Goal: Find specific page/section

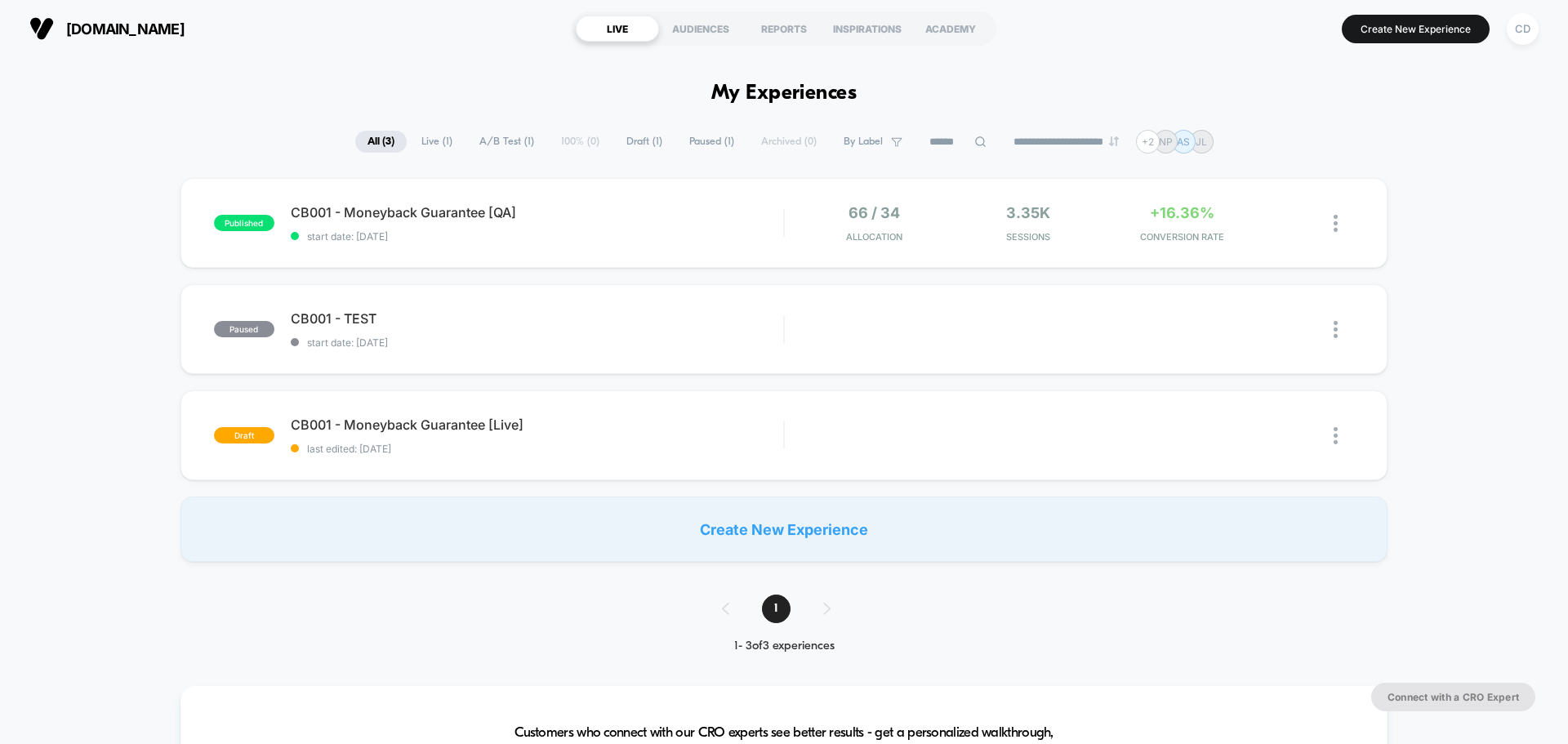
click at [432, 33] on section "[DOMAIN_NAME]" at bounding box center [273, 28] width 498 height 41
click at [1521, 29] on div "CD" at bounding box center [1522, 29] width 32 height 32
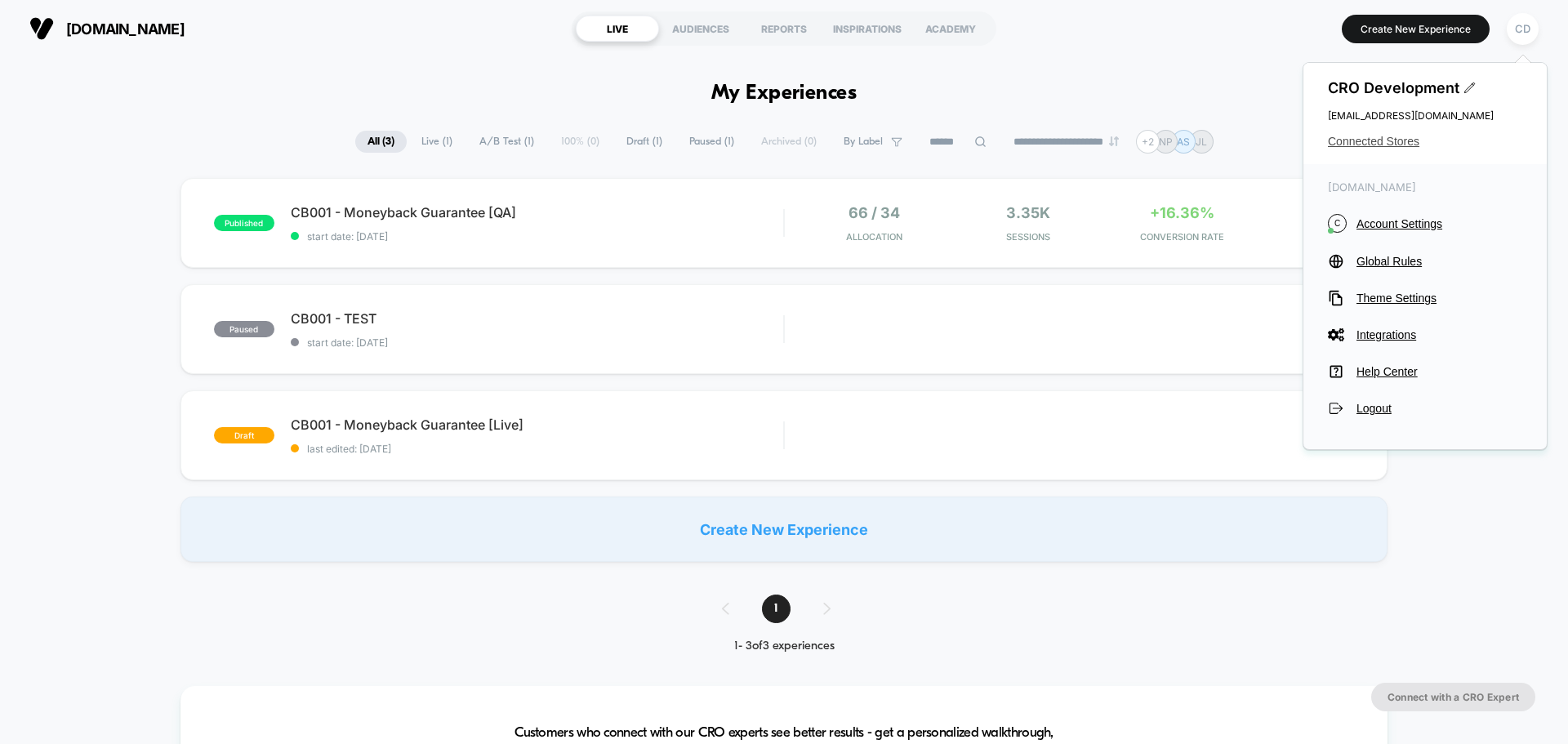
click at [1389, 143] on span "Connected Stores" at bounding box center [1425, 141] width 194 height 13
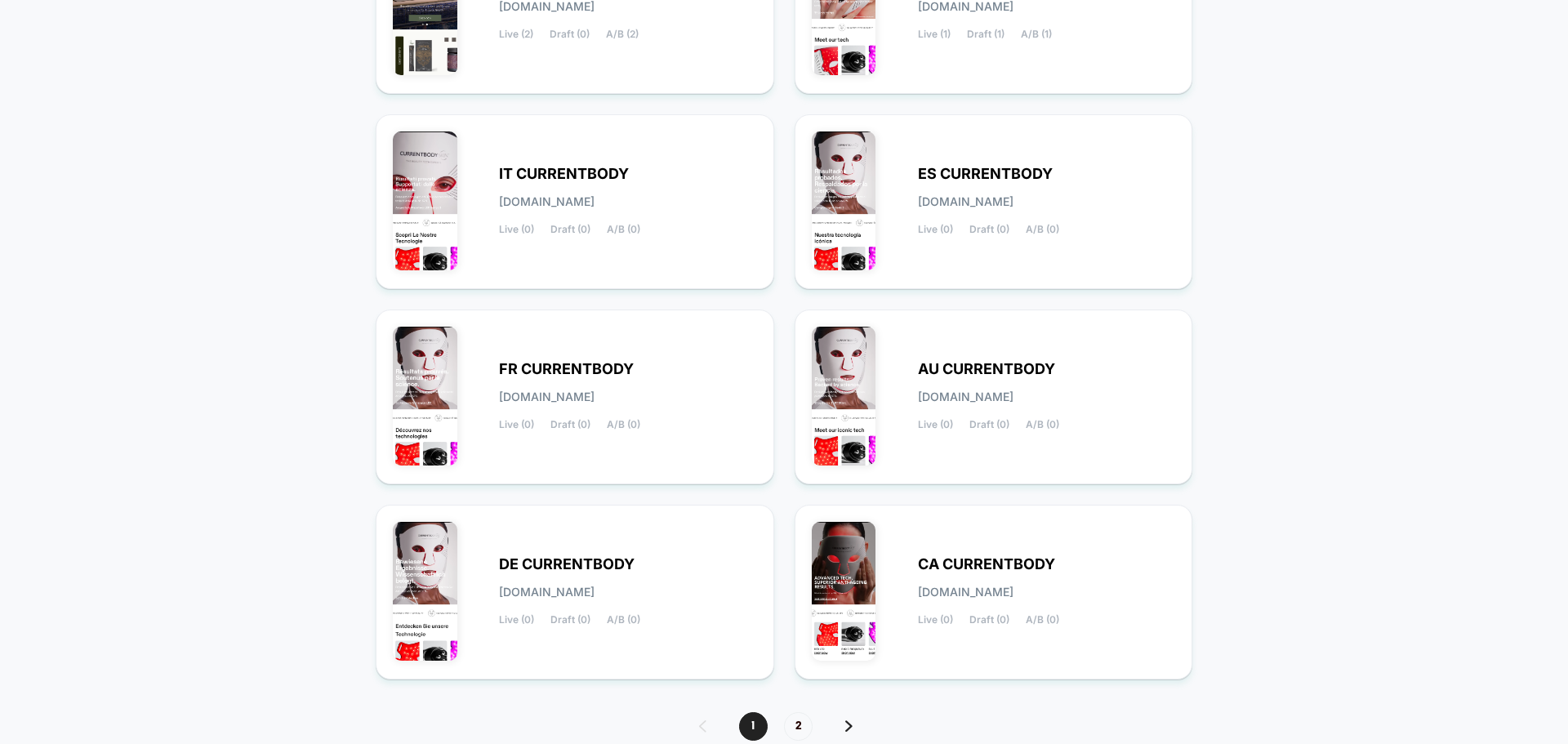
scroll to position [563, 0]
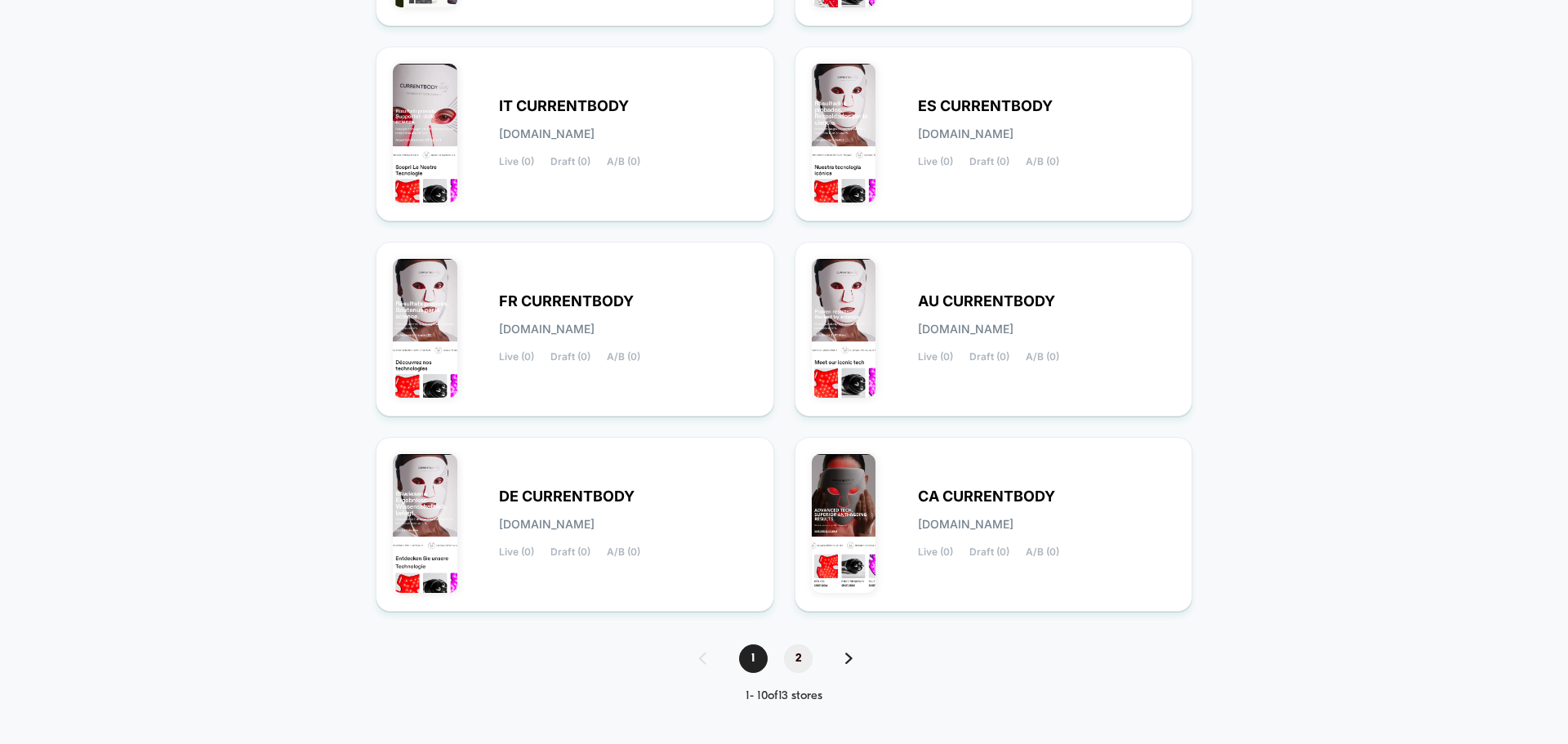
click at [799, 651] on span "2" at bounding box center [798, 658] width 28 height 28
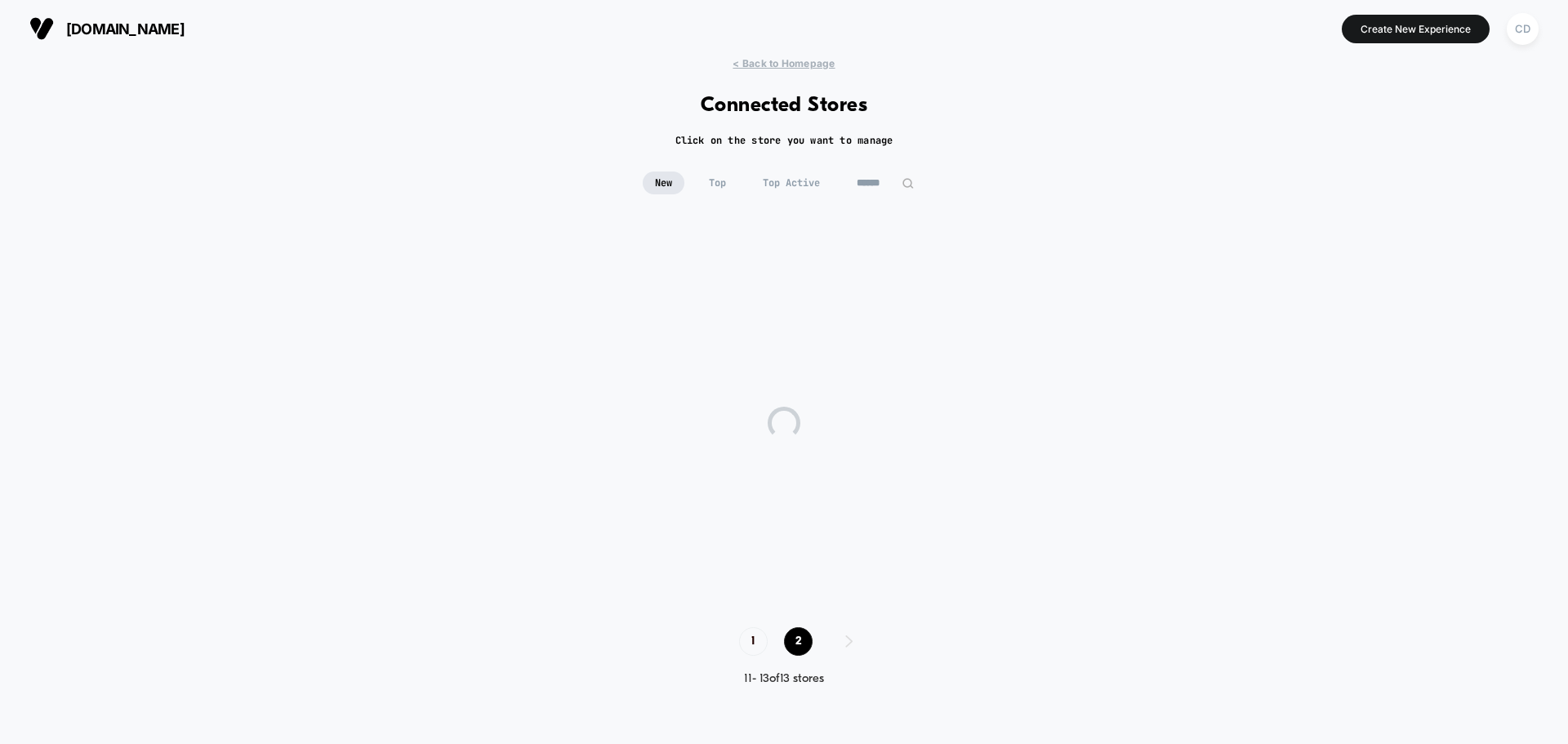
scroll to position [0, 0]
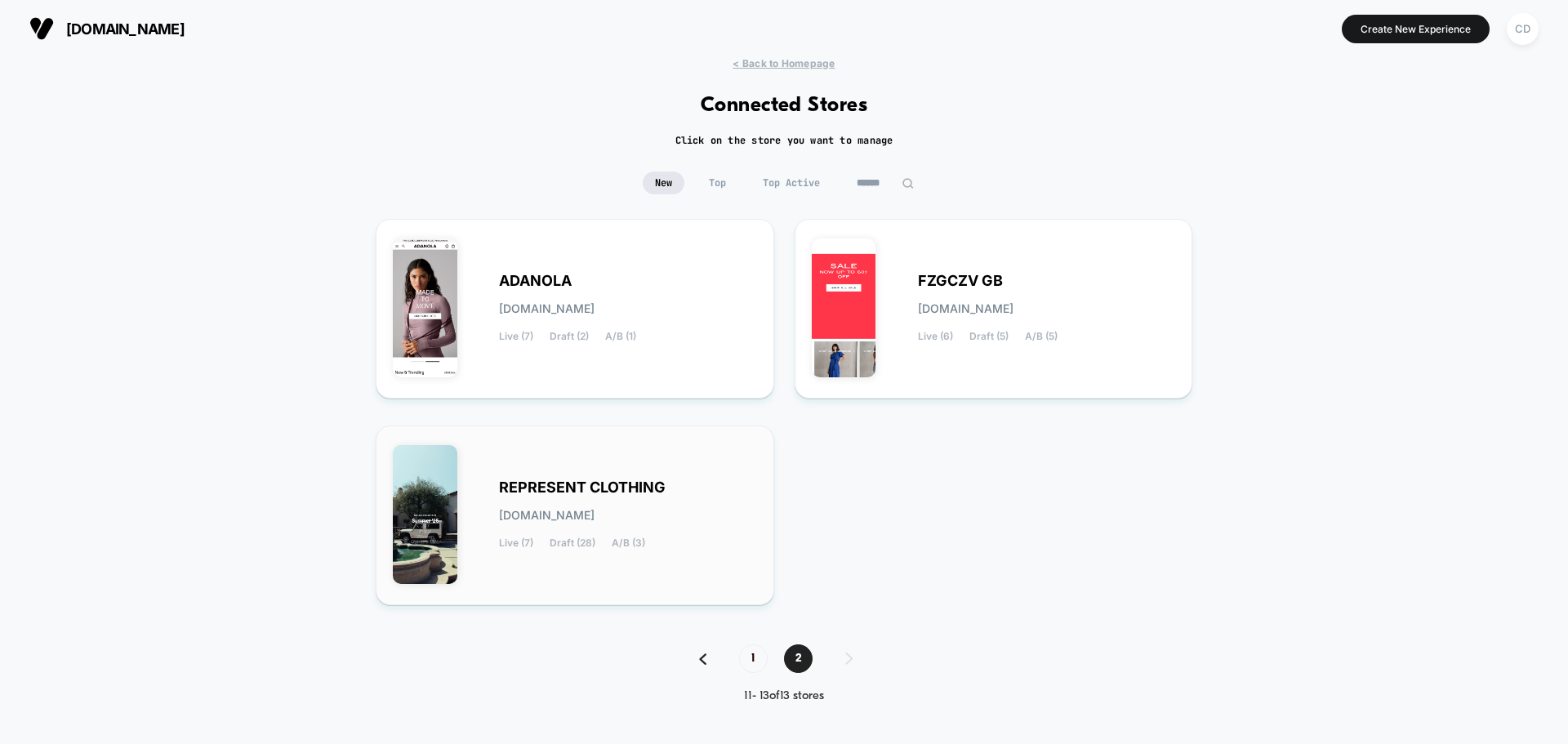
click at [639, 470] on div "REPRESENT CLOTHING [DOMAIN_NAME] Live (7) Draft (28) A/B (3)" at bounding box center [575, 515] width 364 height 145
